Goal: Task Accomplishment & Management: Manage account settings

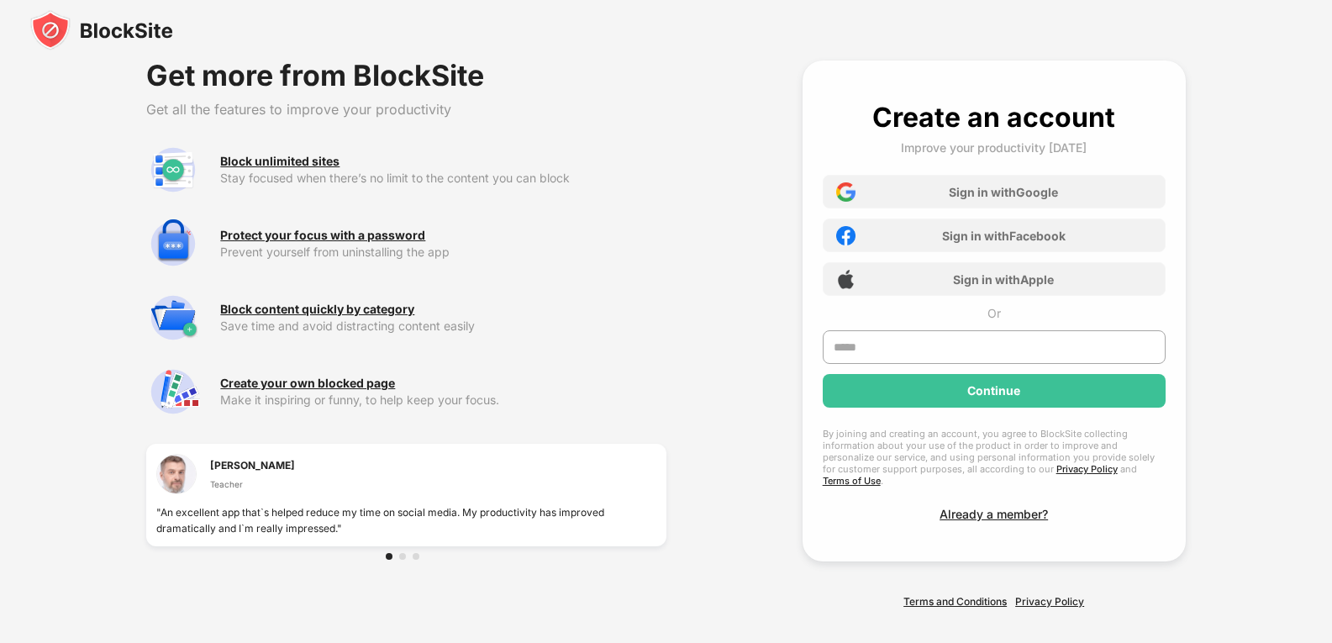
click at [85, 29] on img at bounding box center [101, 30] width 143 height 40
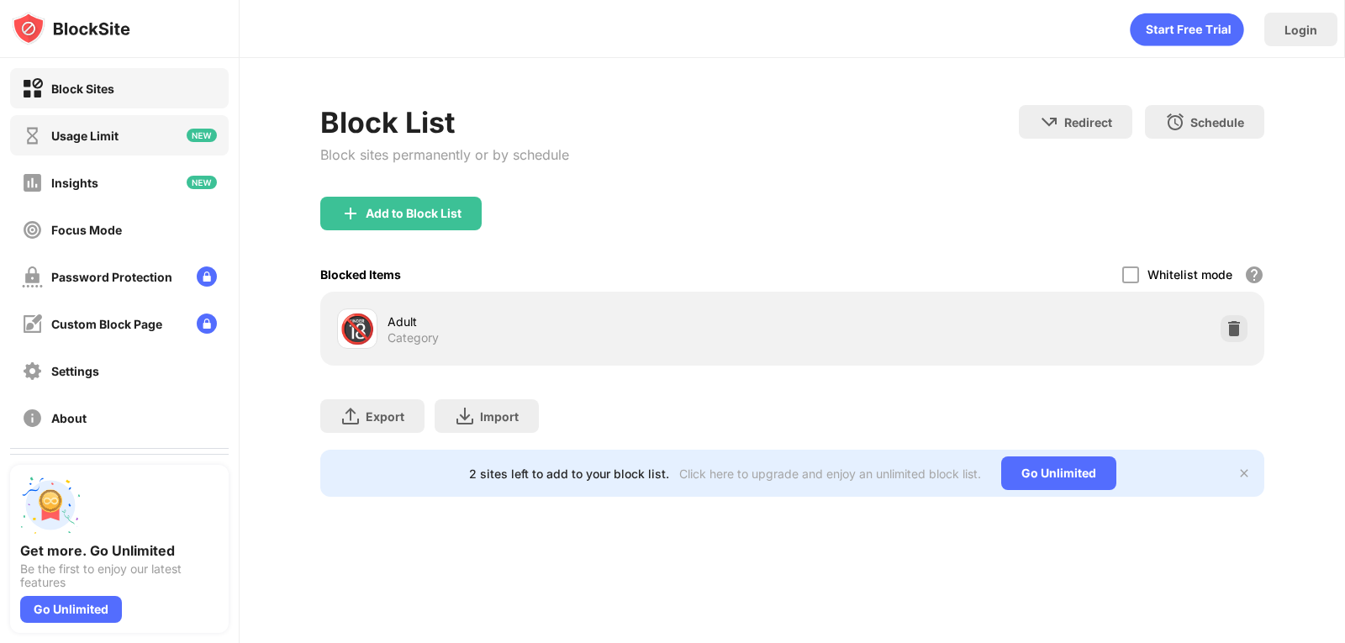
click at [125, 144] on div "Usage Limit" at bounding box center [119, 135] width 218 height 40
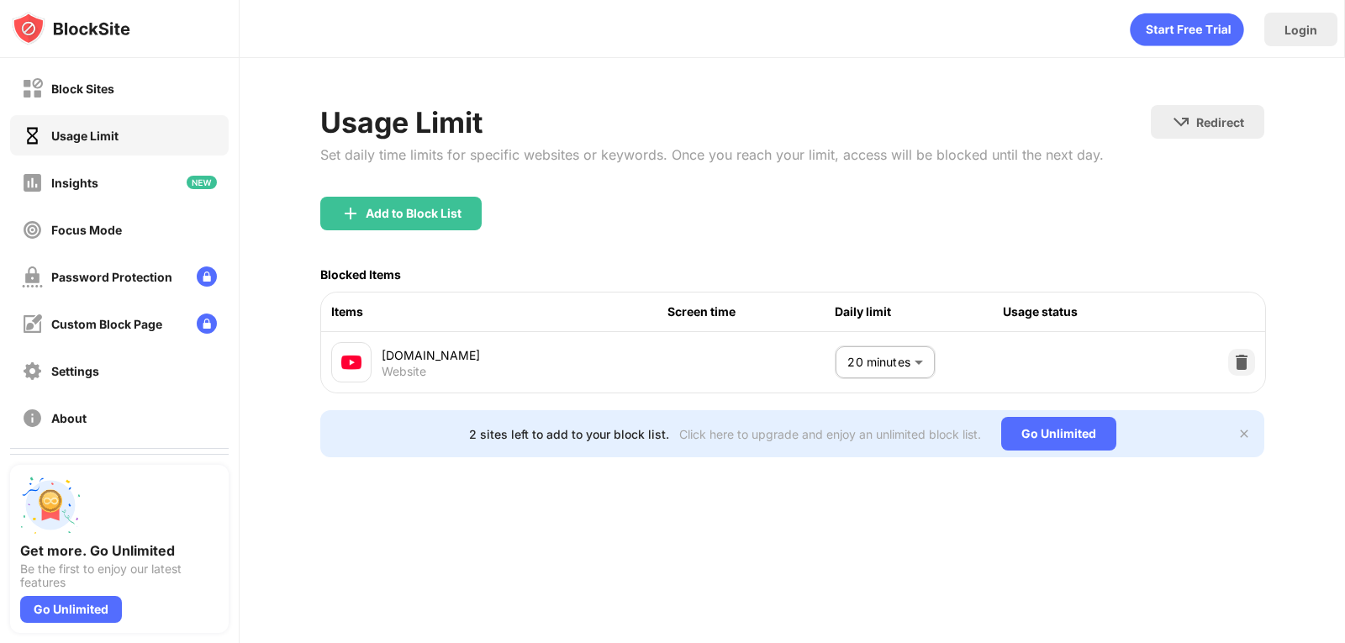
click at [887, 348] on body "Block Sites Usage Limit Insights Focus Mode Password Protection Custom Block Pa…" at bounding box center [672, 321] width 1345 height 643
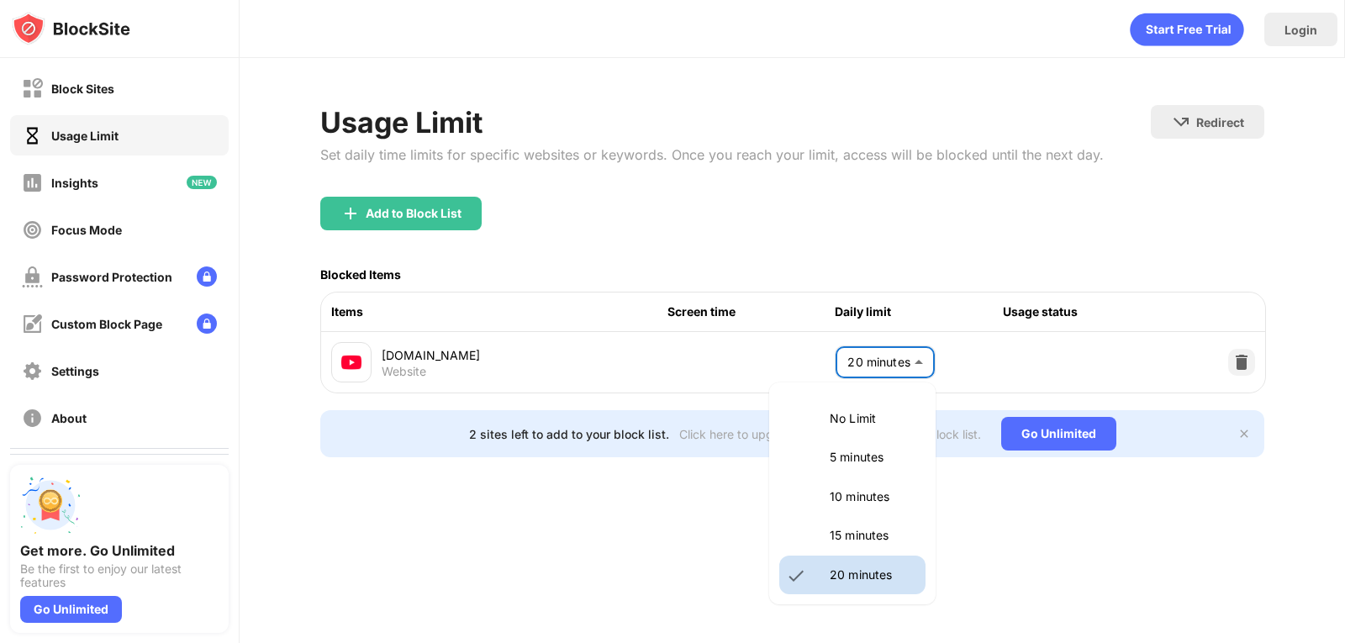
click at [852, 416] on p "No Limit" at bounding box center [872, 418] width 86 height 18
type input "********"
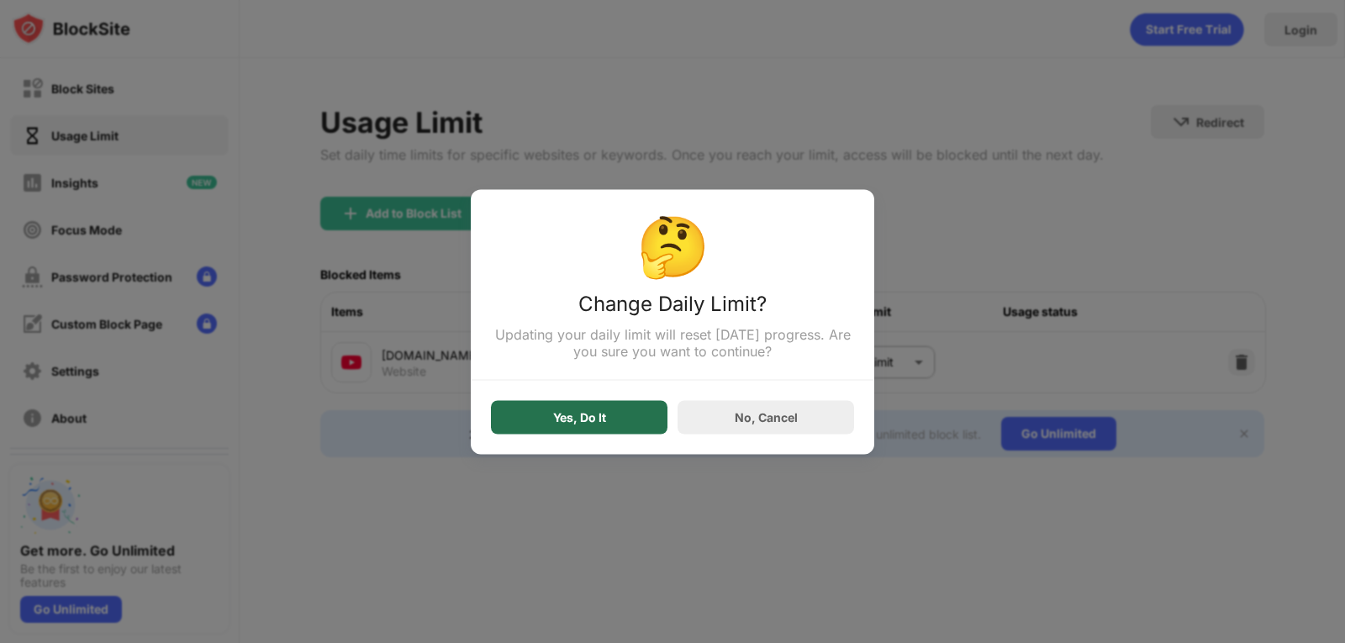
click at [601, 432] on div "Yes, Do It" at bounding box center [579, 417] width 176 height 34
